Goal: Check status: Check status

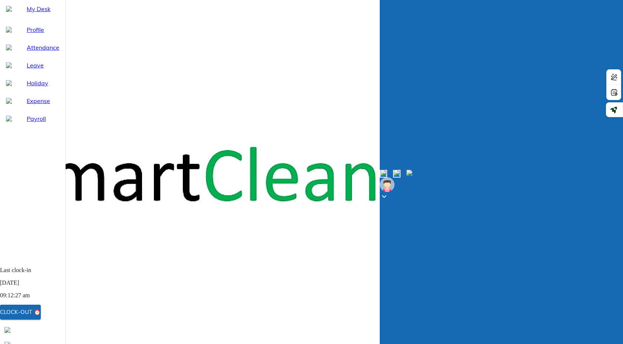
scroll to position [11, 0]
click at [47, 52] on span "Attendance" at bounding box center [43, 47] width 33 height 9
select select "9"
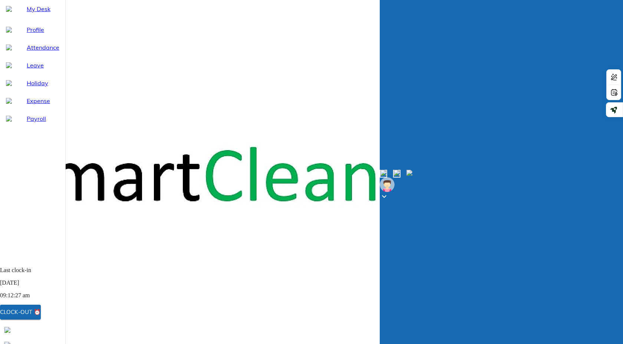
select select "8"
click at [29, 74] on div "Leave" at bounding box center [32, 65] width 65 height 18
select select "9"
